Goal: Task Accomplishment & Management: Manage account settings

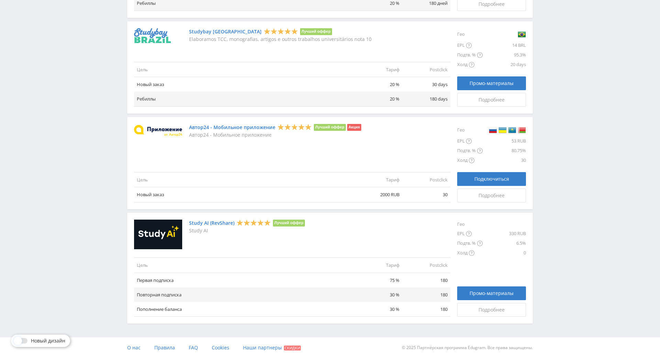
scroll to position [750, 0]
click at [209, 220] on link "Study AI (RevShare)" at bounding box center [211, 223] width 45 height 6
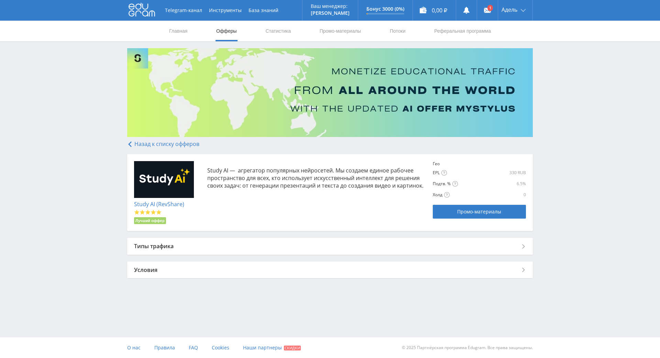
scroll to position [3, 0]
click at [462, 209] on span "Промо-материалы" at bounding box center [480, 212] width 44 height 6
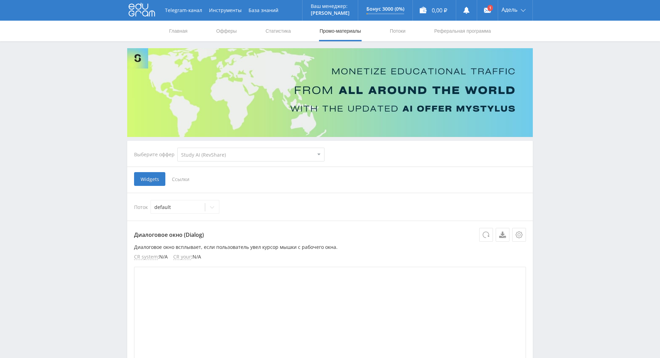
select select "376"
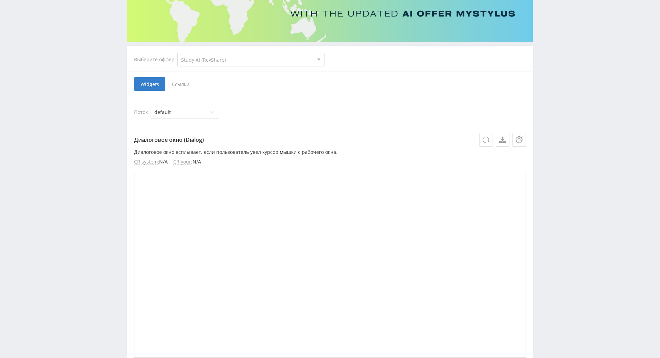
scroll to position [103, 0]
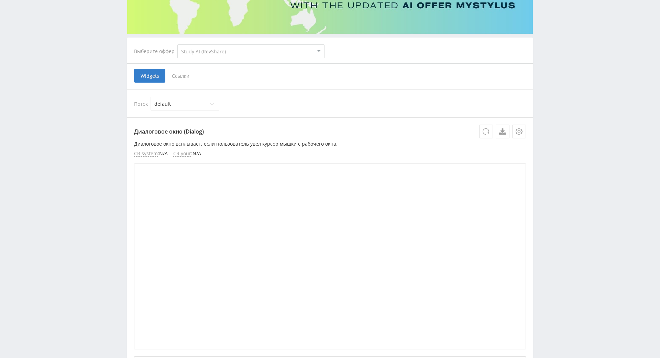
click at [183, 71] on span "Ссылки" at bounding box center [180, 76] width 31 height 14
click at [0, 0] on input "Ссылки" at bounding box center [0, 0] width 0 height 0
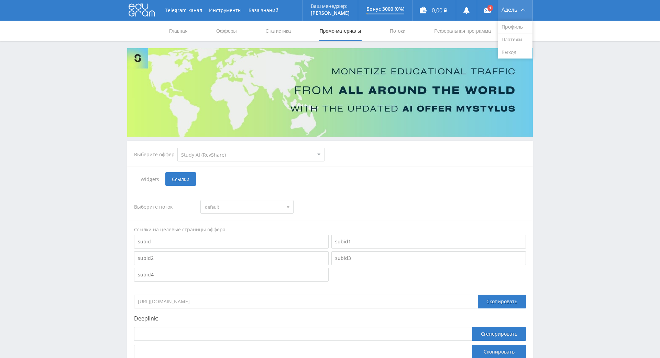
click at [510, 8] on span "Адель" at bounding box center [510, 10] width 16 height 6
click at [536, 78] on div "Telegram-канал Инструменты База знаний Ваш менеджер: Alex Alex Online @edugram_…" at bounding box center [330, 206] width 660 height 413
drag, startPoint x: 271, startPoint y: 206, endPoint x: 274, endPoint y: 202, distance: 5.4
click at [272, 205] on span "default" at bounding box center [244, 206] width 78 height 13
drag, startPoint x: 338, startPoint y: 205, endPoint x: 343, endPoint y: 214, distance: 10.8
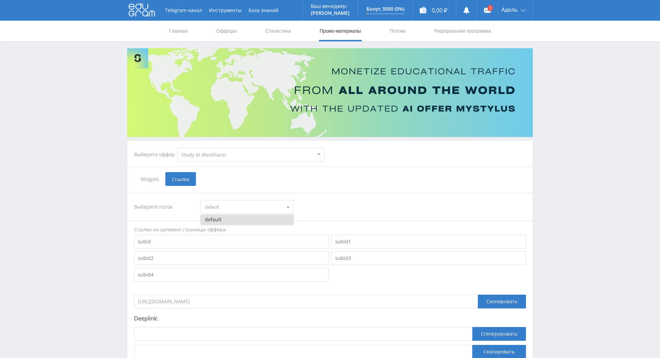
click at [343, 214] on div "Выберите поток default default Ссылки на целевые страницы оффера. https://edufo…" at bounding box center [330, 276] width 392 height 166
click at [509, 12] on span "Адель" at bounding box center [510, 10] width 16 height 6
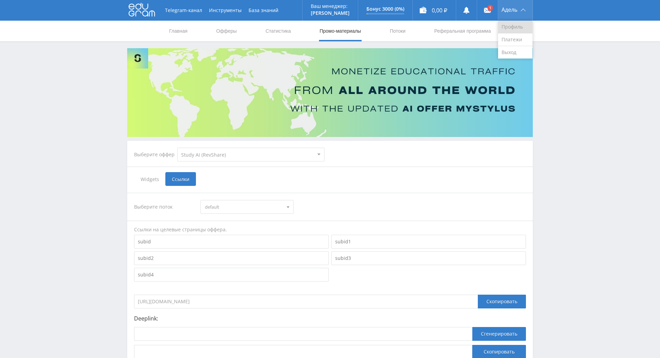
click at [520, 26] on link "Профиль" at bounding box center [515, 27] width 34 height 13
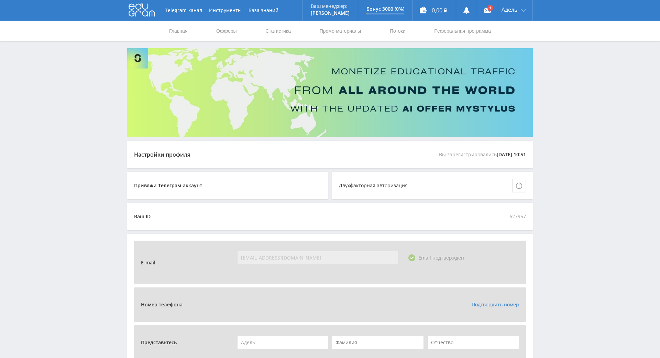
click at [404, 31] on nav "Главная Офферы Статистика Промо-материалы Потоки Реферальная программа" at bounding box center [330, 31] width 323 height 21
click at [399, 30] on link "Потоки" at bounding box center [397, 31] width 17 height 21
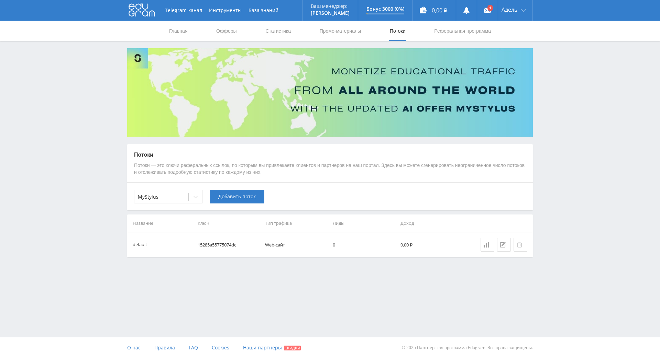
click at [220, 246] on td "15285a55775074dc" at bounding box center [229, 244] width 68 height 25
click at [503, 245] on icon at bounding box center [504, 245] width 6 height 6
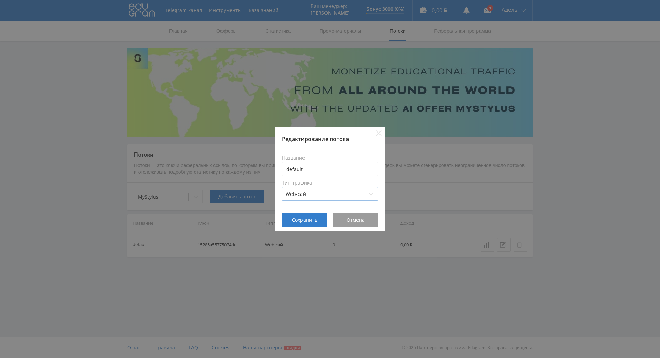
click at [375, 187] on div at bounding box center [371, 194] width 14 height 14
click at [376, 130] on icon "Close" at bounding box center [379, 133] width 6 height 6
